Goal: Task Accomplishment & Management: Use online tool/utility

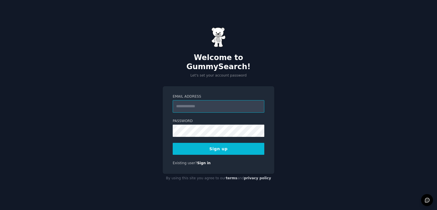
click at [215, 103] on input "Email Address" at bounding box center [219, 106] width 92 height 13
type input "**********"
click at [173, 143] on button "Sign up" at bounding box center [219, 149] width 92 height 12
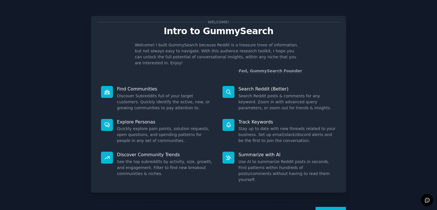
click at [325, 207] on button "Next" at bounding box center [331, 214] width 30 height 14
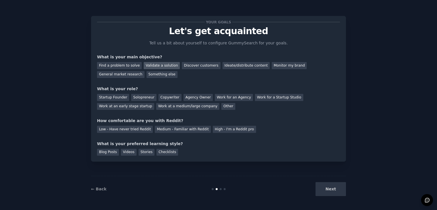
click at [146, 65] on div "Validate a solution" at bounding box center [162, 65] width 36 height 7
click at [186, 66] on div "Discover customers" at bounding box center [201, 65] width 38 height 7
click at [158, 65] on div "Validate a solution" at bounding box center [162, 65] width 36 height 7
click at [182, 65] on div "Discover customers" at bounding box center [201, 65] width 38 height 7
click at [116, 97] on div "Startup Founder" at bounding box center [113, 97] width 32 height 7
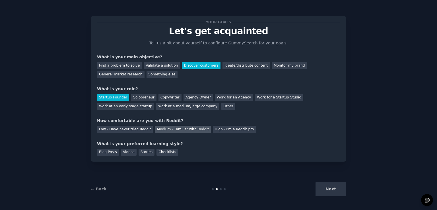
click at [194, 132] on div "Medium - Familiar with Reddit" at bounding box center [183, 129] width 56 height 7
click at [142, 153] on div "Stories" at bounding box center [147, 152] width 16 height 7
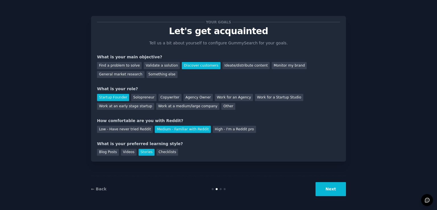
click at [323, 189] on button "Next" at bounding box center [331, 189] width 30 height 14
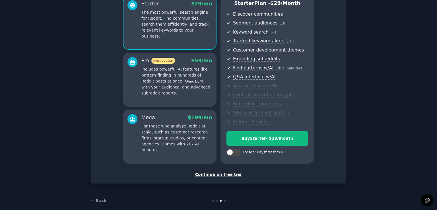
scroll to position [63, 0]
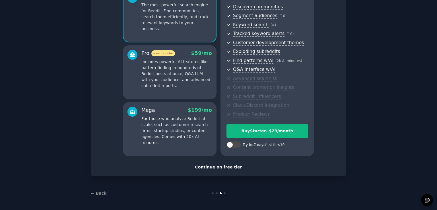
click at [221, 169] on div "Continue on free tier" at bounding box center [218, 167] width 243 height 6
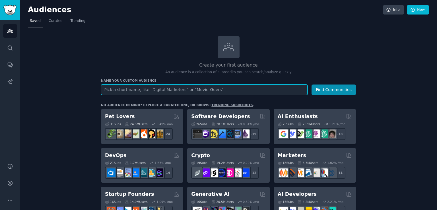
click at [227, 92] on input "text" at bounding box center [204, 90] width 207 height 11
type input "Physical Therapy"
click at [312, 85] on button "Find Communities" at bounding box center [334, 90] width 44 height 11
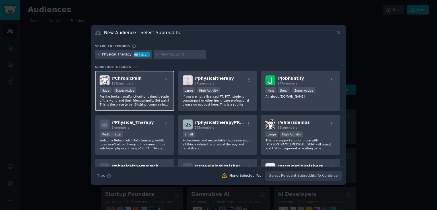
click at [154, 85] on div "r/ ChronicPain 139k members" at bounding box center [135, 80] width 70 height 10
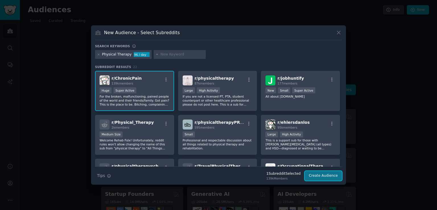
click at [325, 173] on button "Create Audience" at bounding box center [324, 176] width 38 height 10
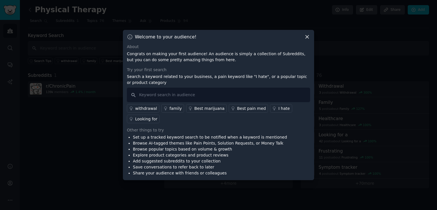
click at [307, 38] on icon at bounding box center [307, 37] width 3 height 3
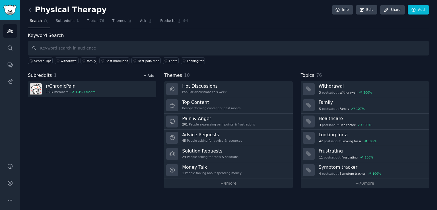
click at [145, 74] on link "+ Add" at bounding box center [149, 76] width 11 height 4
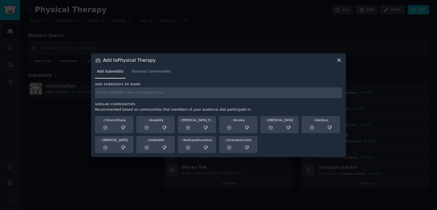
click at [131, 92] on input "text" at bounding box center [218, 92] width 247 height 11
click at [224, 91] on input "text" at bounding box center [218, 92] width 247 height 11
type input "physicaltherapy"
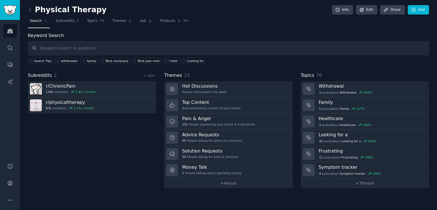
click at [113, 132] on div "Subreddits 2 + Add r/ ChronicPain 139k members 1.4 % / month r/ physicaltherapy…" at bounding box center [92, 130] width 128 height 116
